Goal: Transaction & Acquisition: Subscribe to service/newsletter

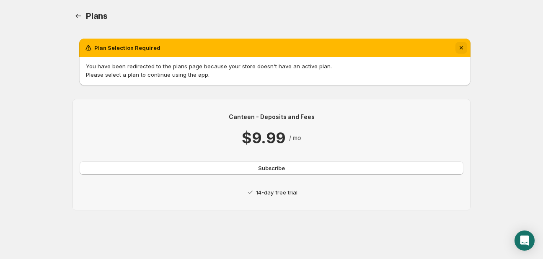
click at [387, 47] on icon "Dismiss notification" at bounding box center [461, 48] width 8 height 8
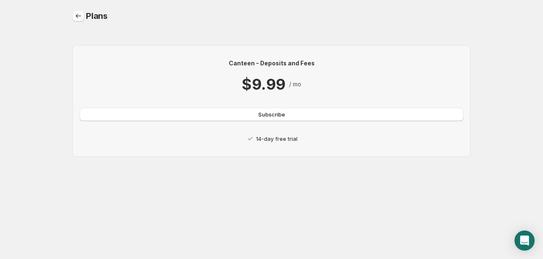
click at [79, 15] on icon "Home" at bounding box center [78, 16] width 8 height 8
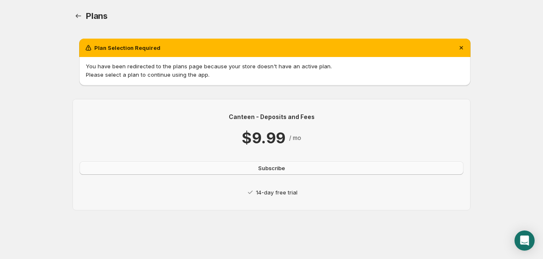
click at [279, 168] on span "Subscribe" at bounding box center [271, 168] width 27 height 8
